Goal: Information Seeking & Learning: Learn about a topic

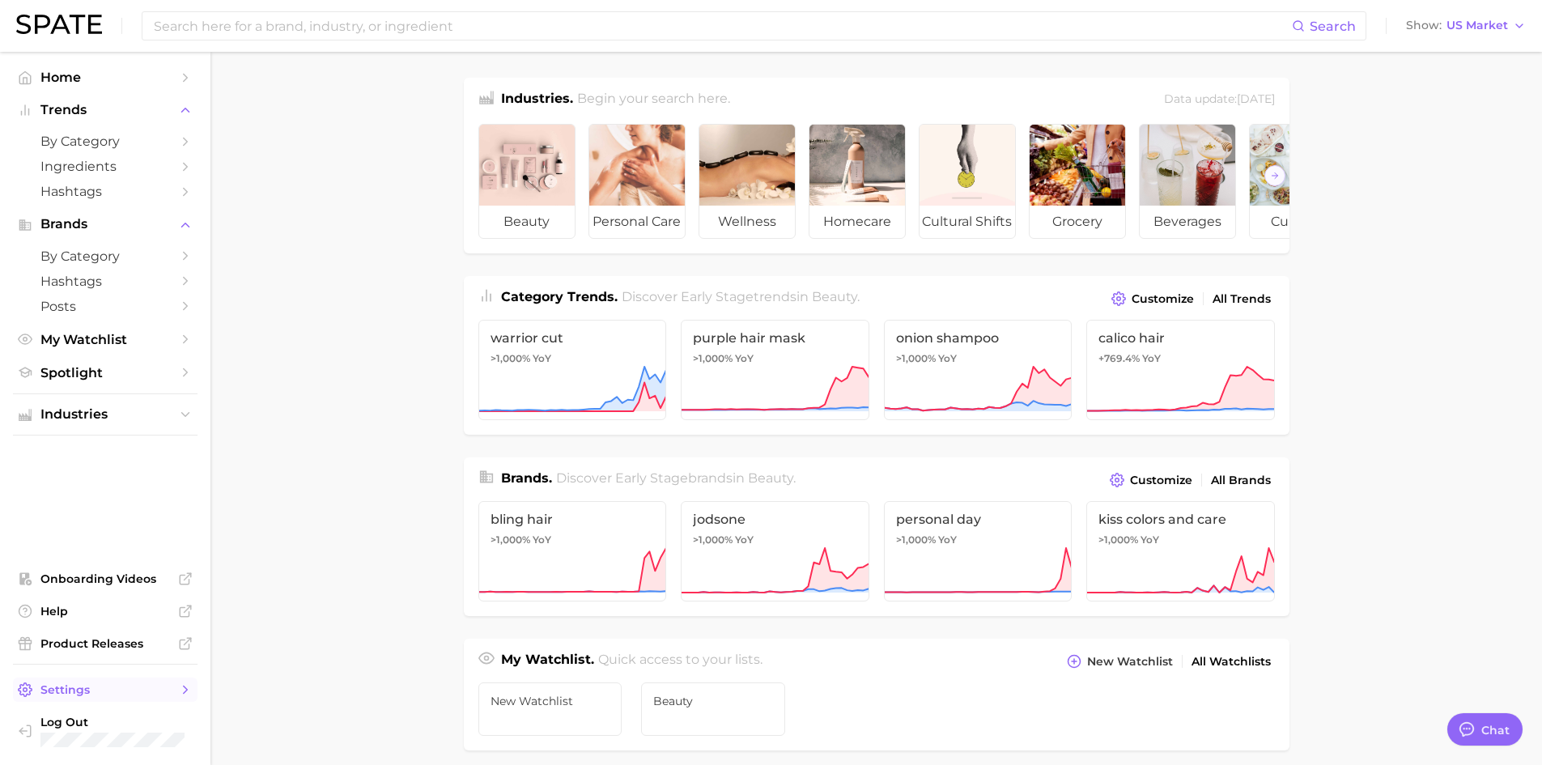
click at [168, 693] on span "Settings" at bounding box center [104, 689] width 129 height 15
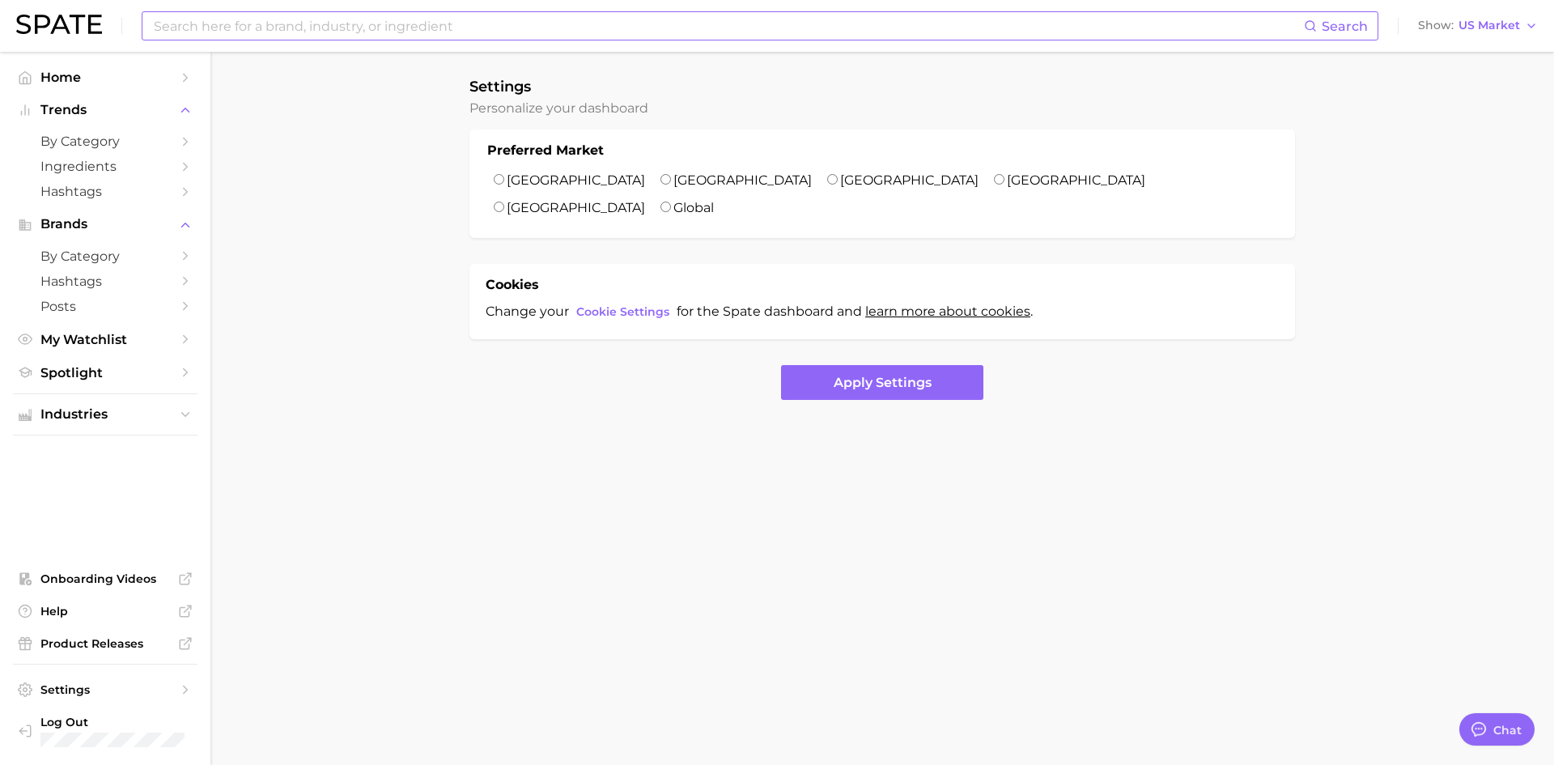
click at [287, 32] on input at bounding box center [728, 26] width 1152 height 28
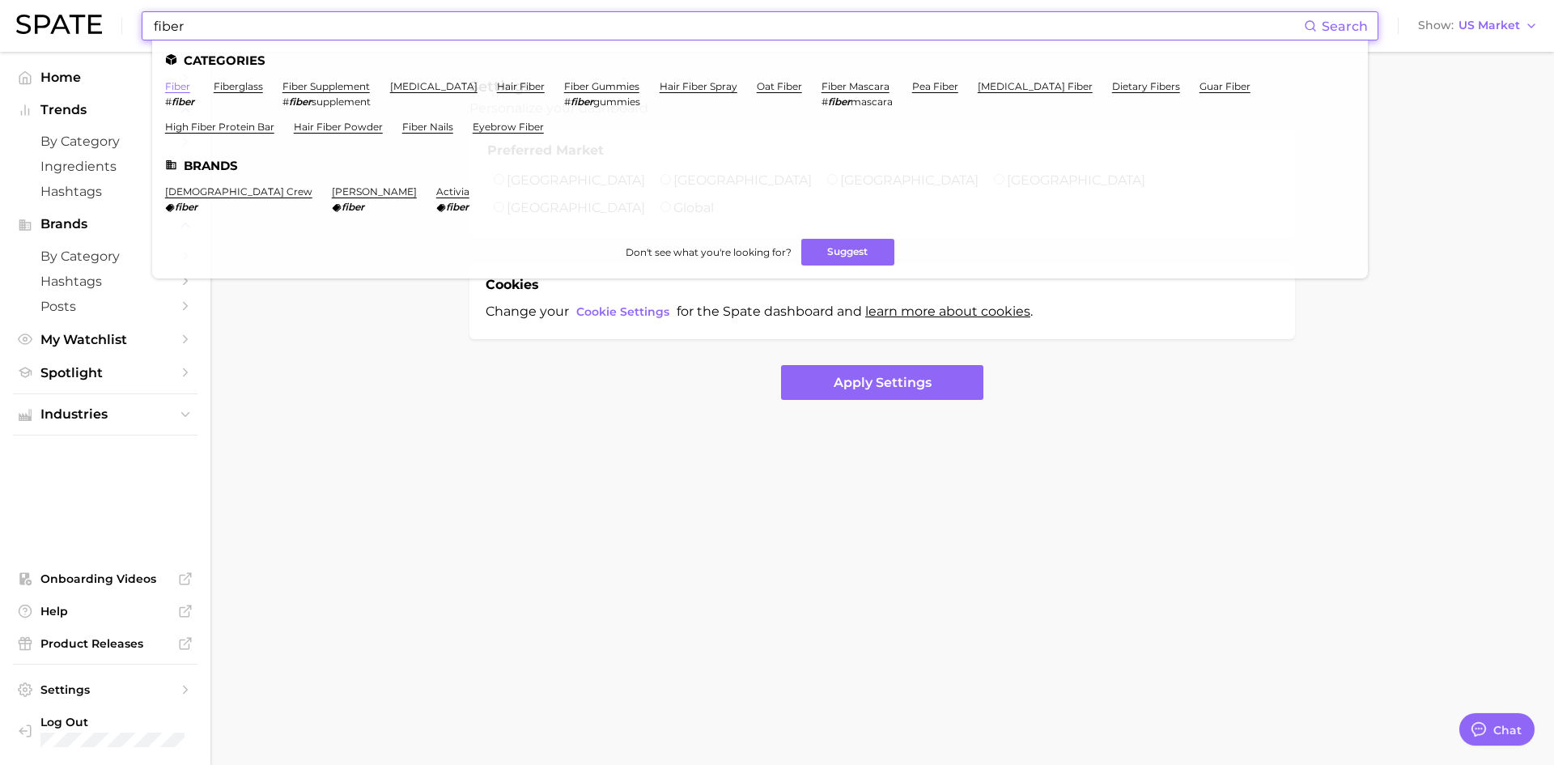
type input "fiber"
click at [182, 85] on link "fiber" at bounding box center [177, 86] width 25 height 12
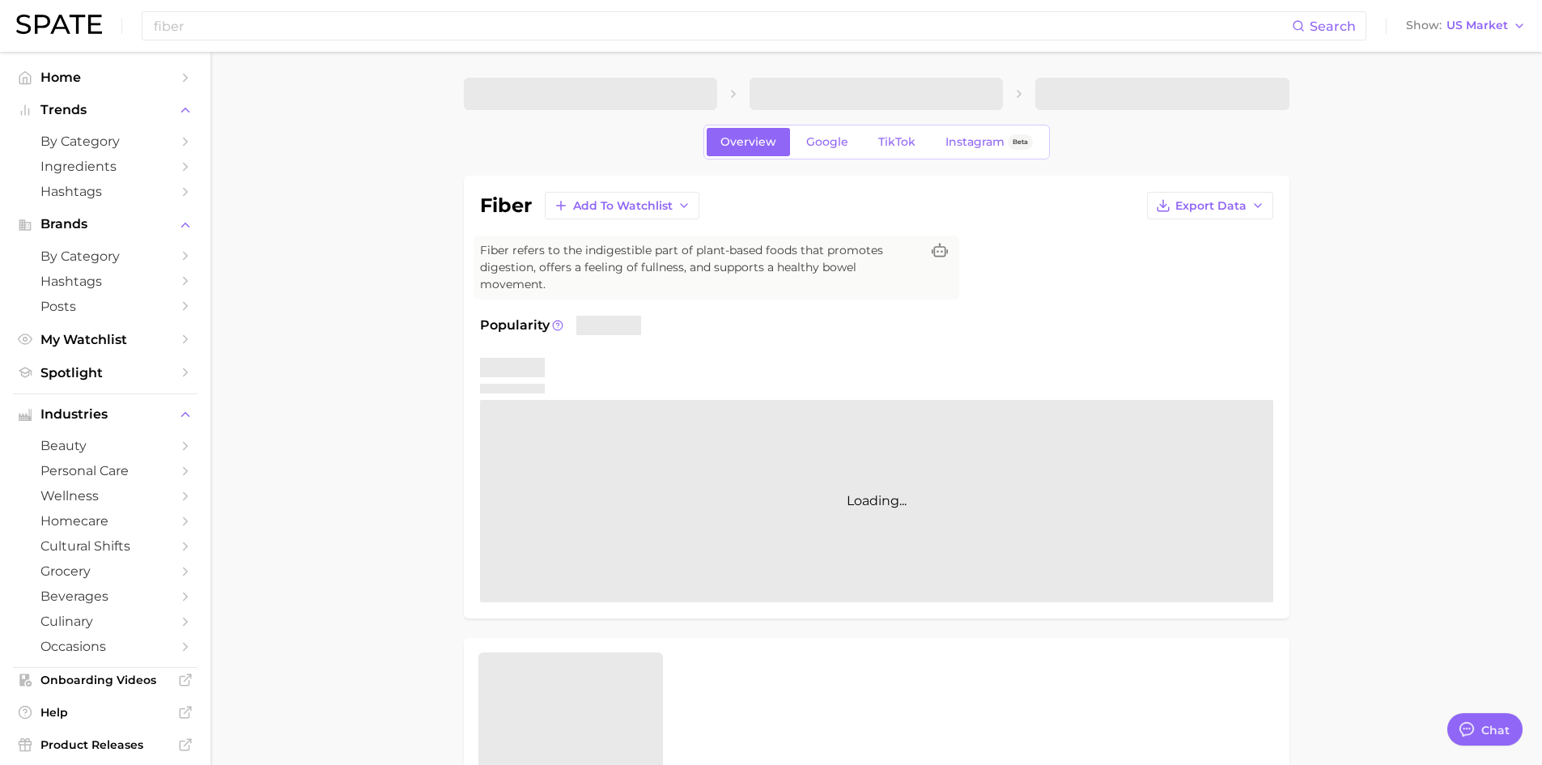
type textarea "x"
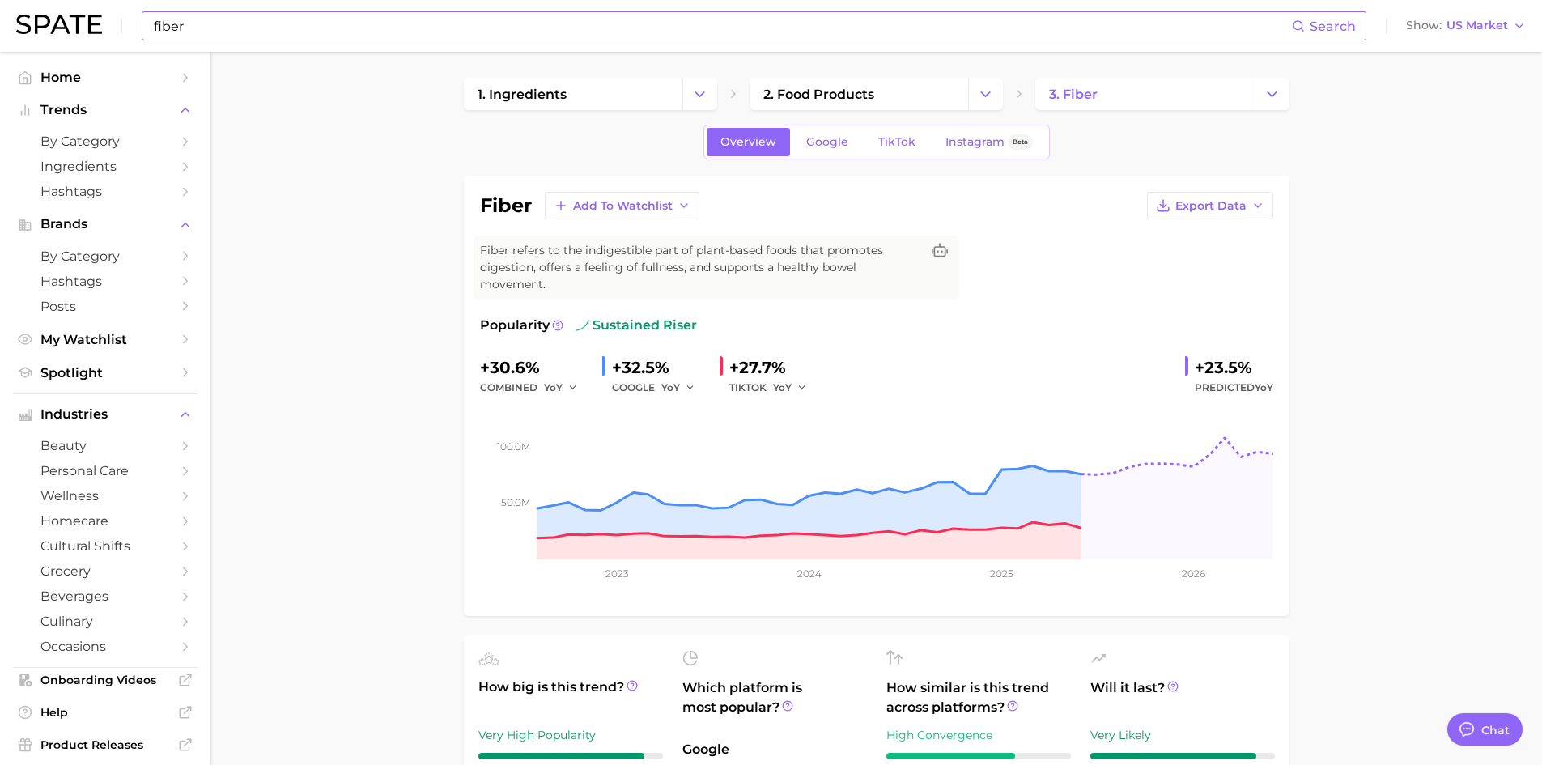
click at [290, 26] on input "fiber" at bounding box center [721, 26] width 1139 height 28
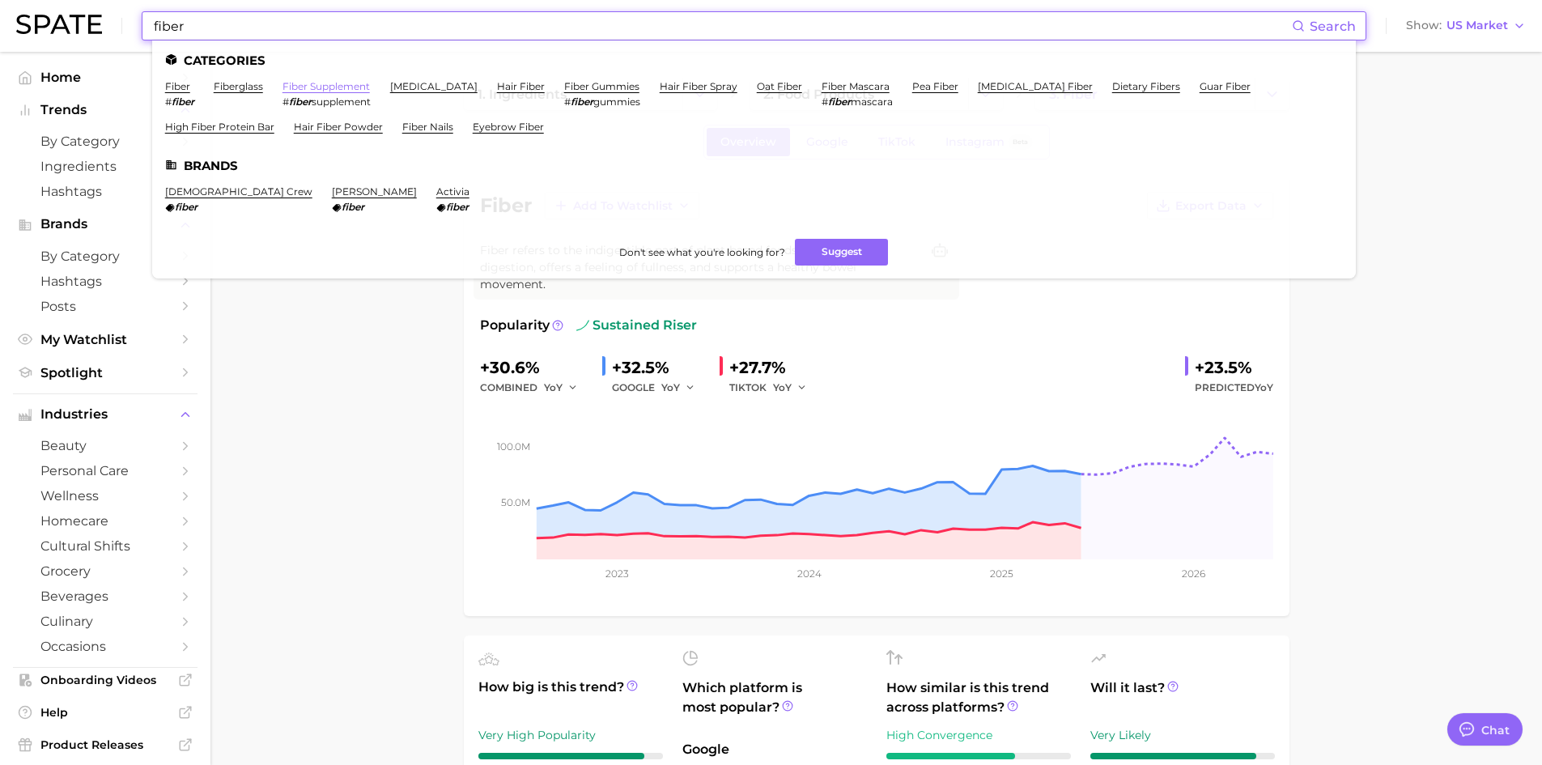
click at [307, 86] on link "fiber supplement" at bounding box center [325, 86] width 87 height 12
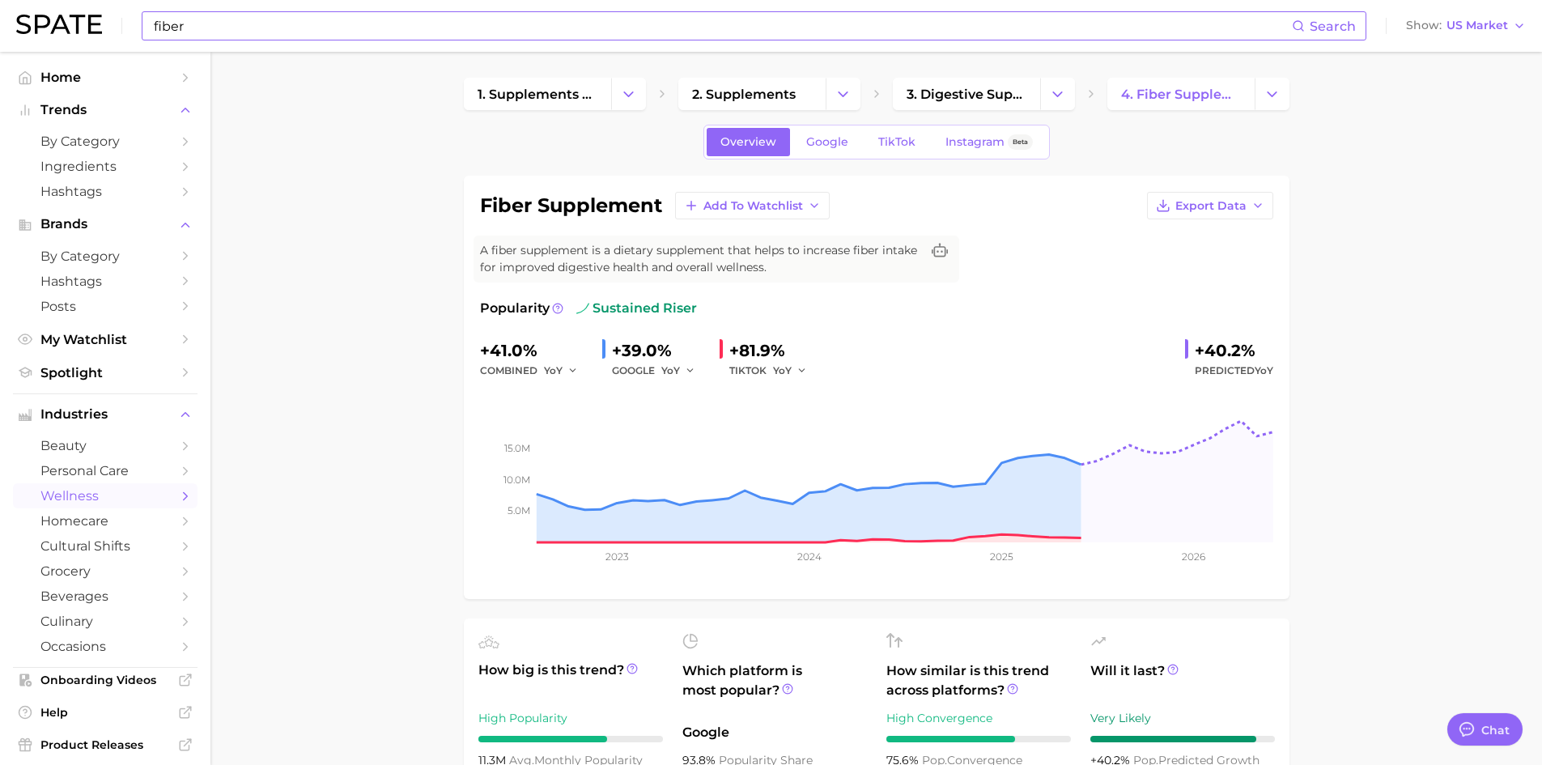
click at [244, 29] on input "fiber" at bounding box center [721, 26] width 1139 height 28
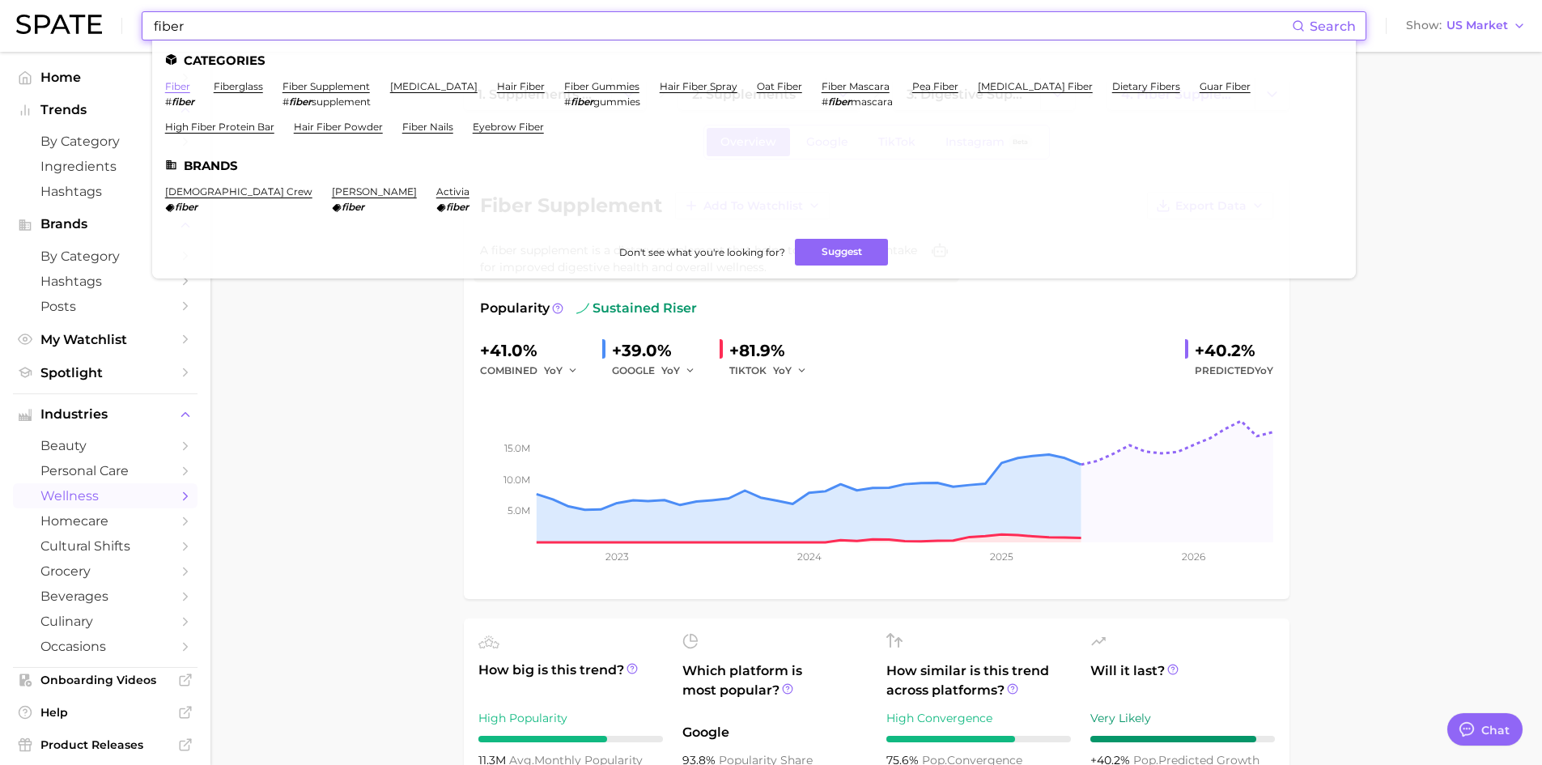
click at [180, 81] on link "fiber" at bounding box center [177, 86] width 25 height 12
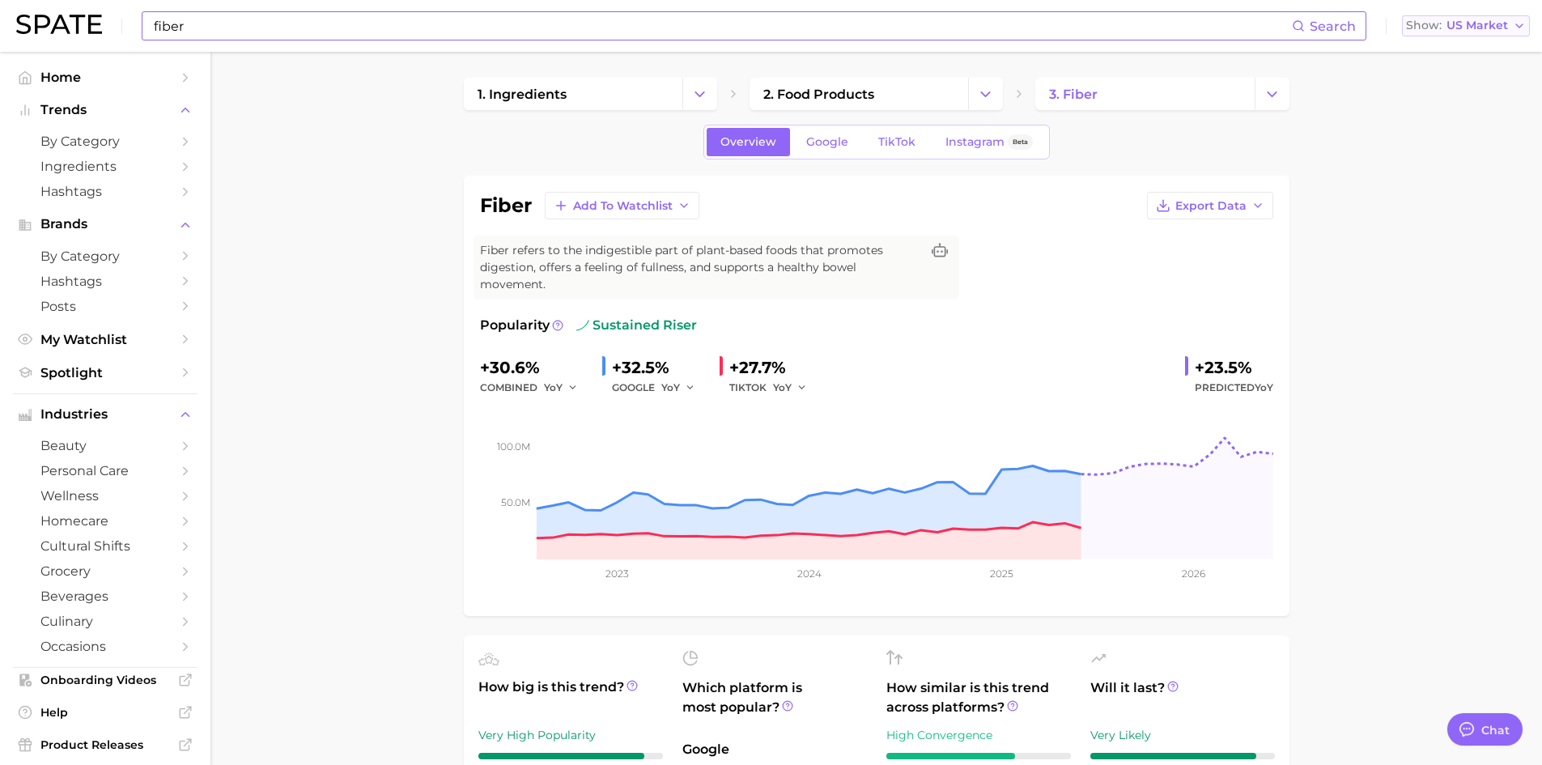
click at [1467, 21] on span "US Market" at bounding box center [1477, 25] width 62 height 9
click at [1460, 76] on span "[GEOGRAPHIC_DATA]" at bounding box center [1458, 81] width 125 height 14
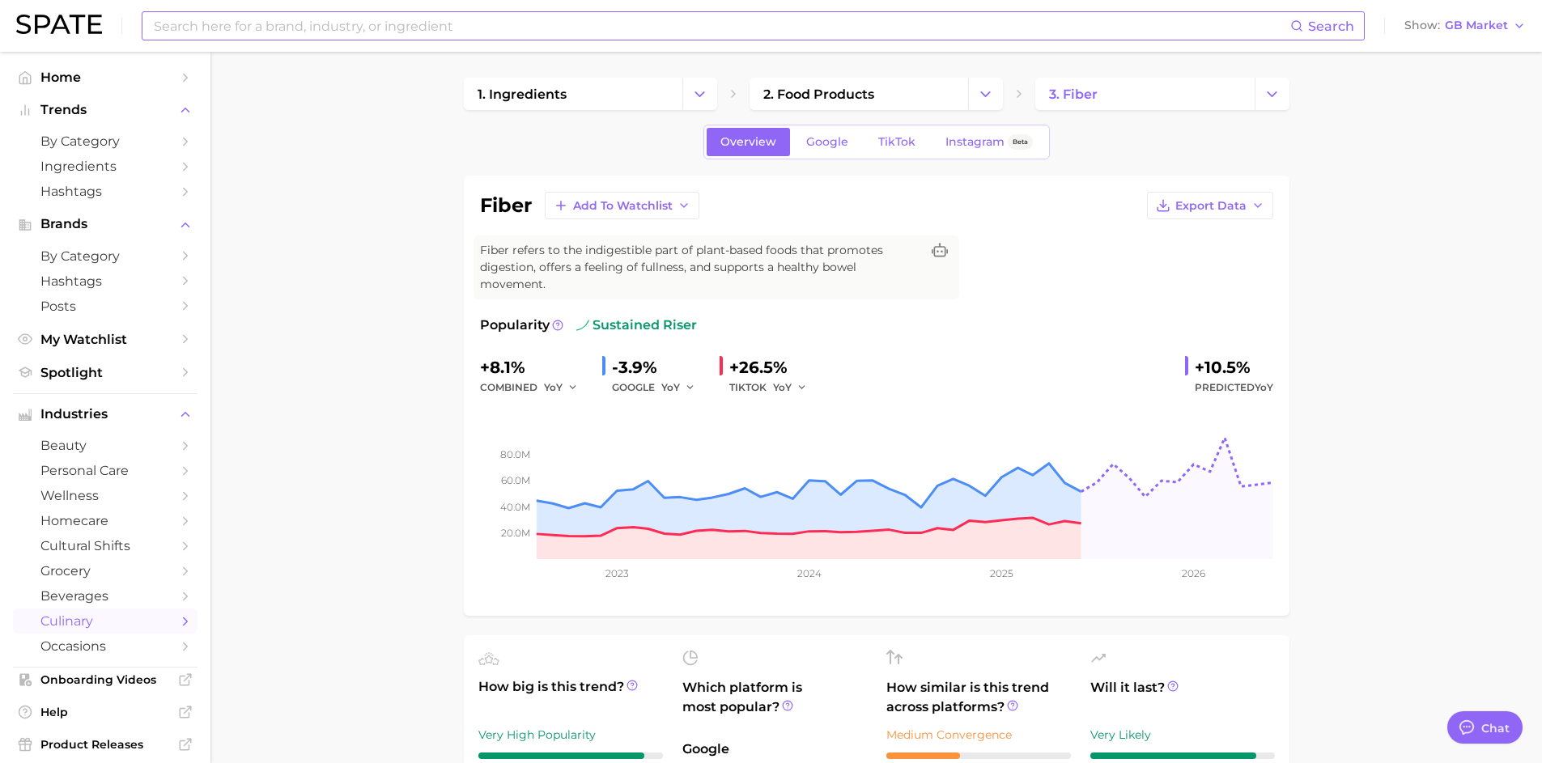
type textarea "x"
